Goal: Task Accomplishment & Management: Use online tool/utility

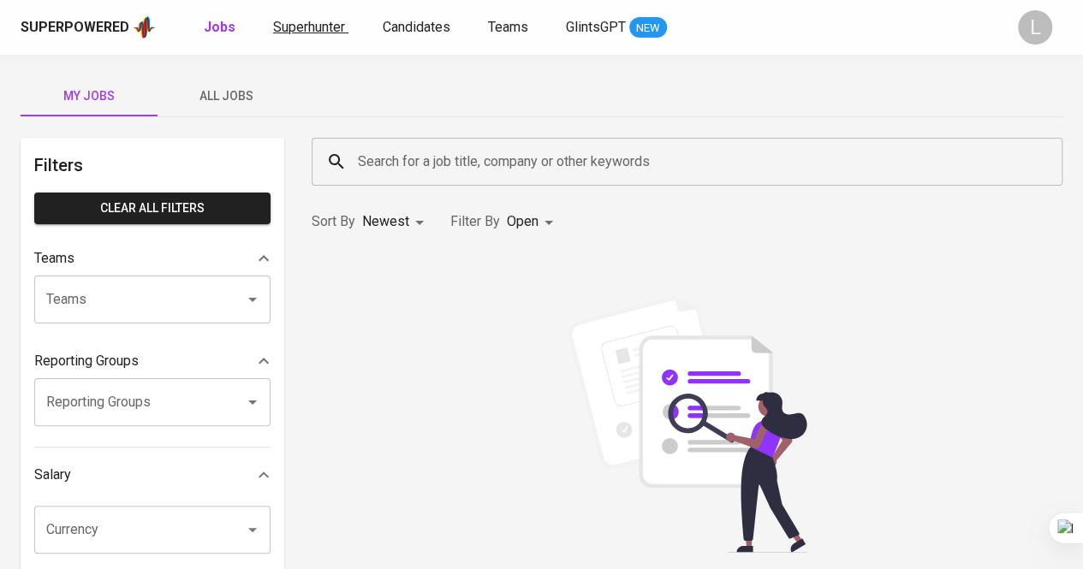
click at [313, 21] on span "Superhunter" at bounding box center [309, 27] width 72 height 16
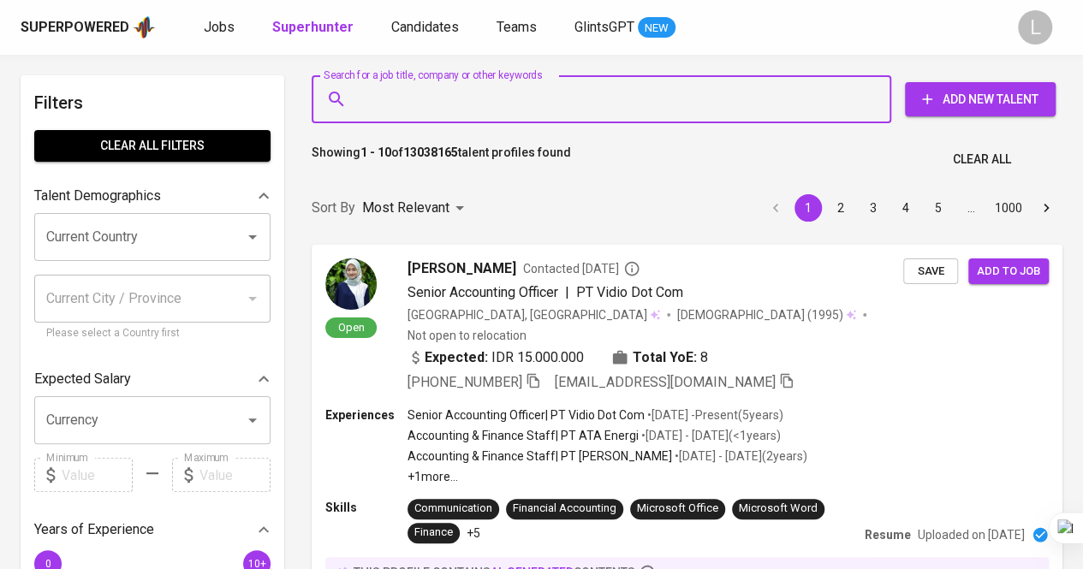
click at [432, 105] on input "Search for a job title, company or other keywords" at bounding box center [605, 99] width 504 height 33
paste input "[EMAIL_ADDRESS][DOMAIN_NAME]"
type input "[EMAIL_ADDRESS][DOMAIN_NAME]"
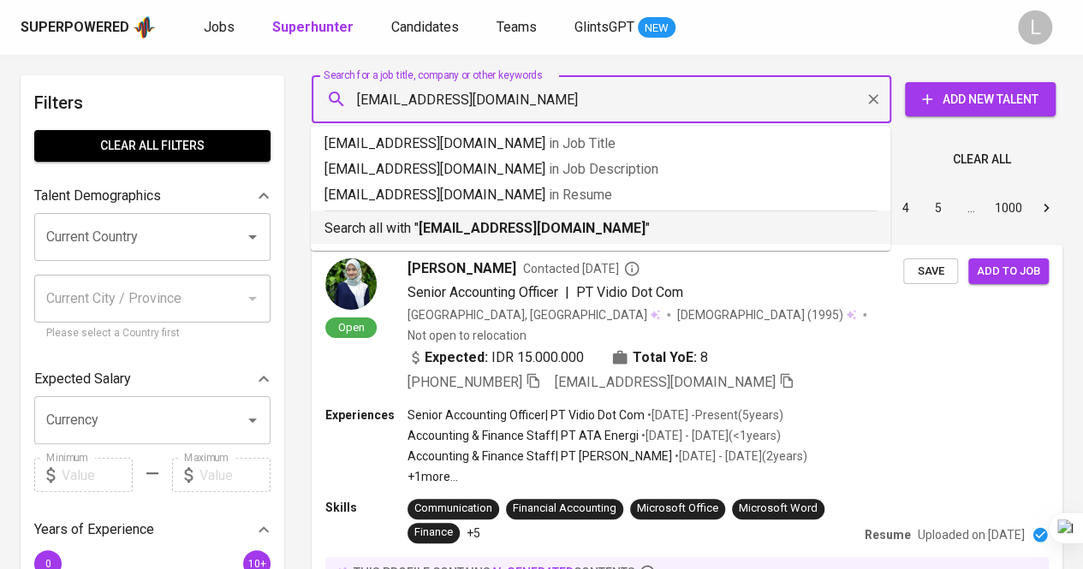
click at [484, 239] on li "Search all with " [EMAIL_ADDRESS][DOMAIN_NAME] "" at bounding box center [600, 227] width 579 height 33
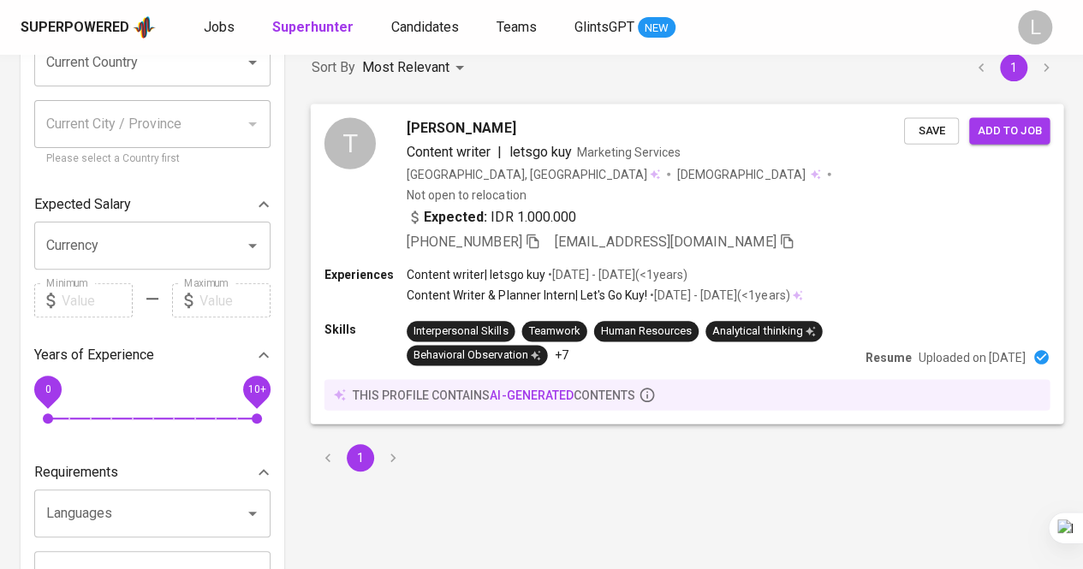
scroll to position [86, 0]
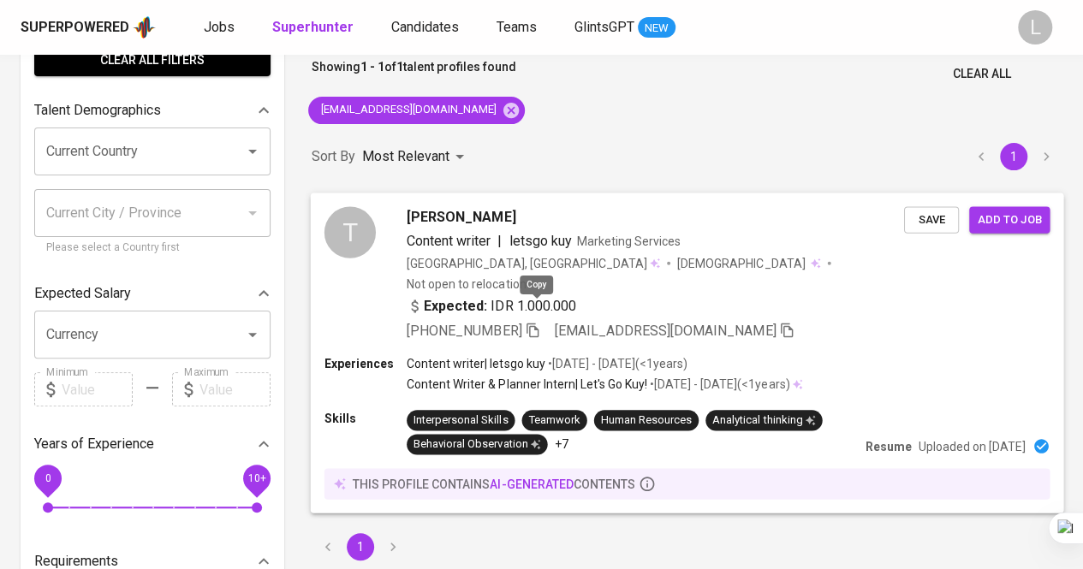
click at [536, 323] on icon "button" at bounding box center [532, 330] width 12 height 15
